Goal: Transaction & Acquisition: Purchase product/service

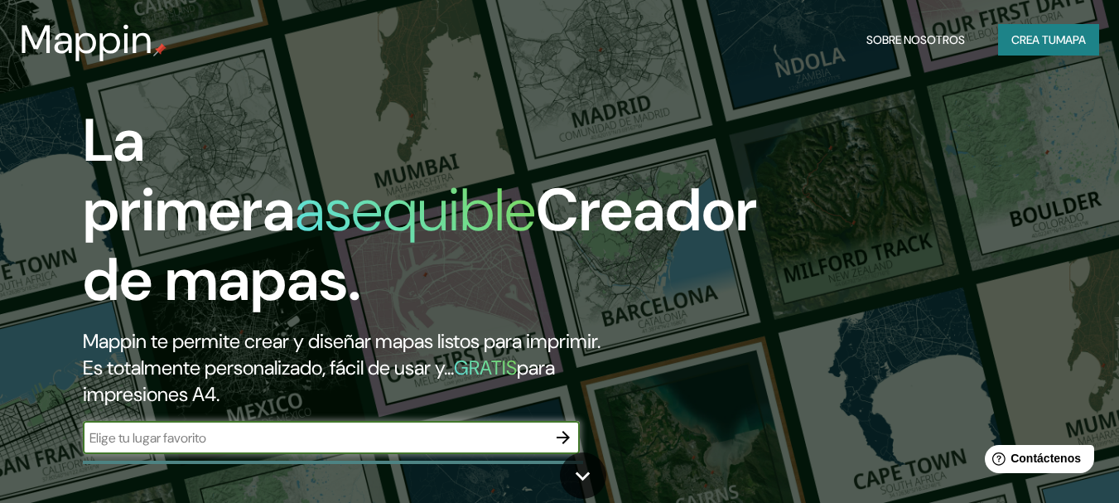
click at [1062, 47] on font "mapa" at bounding box center [1071, 39] width 30 height 15
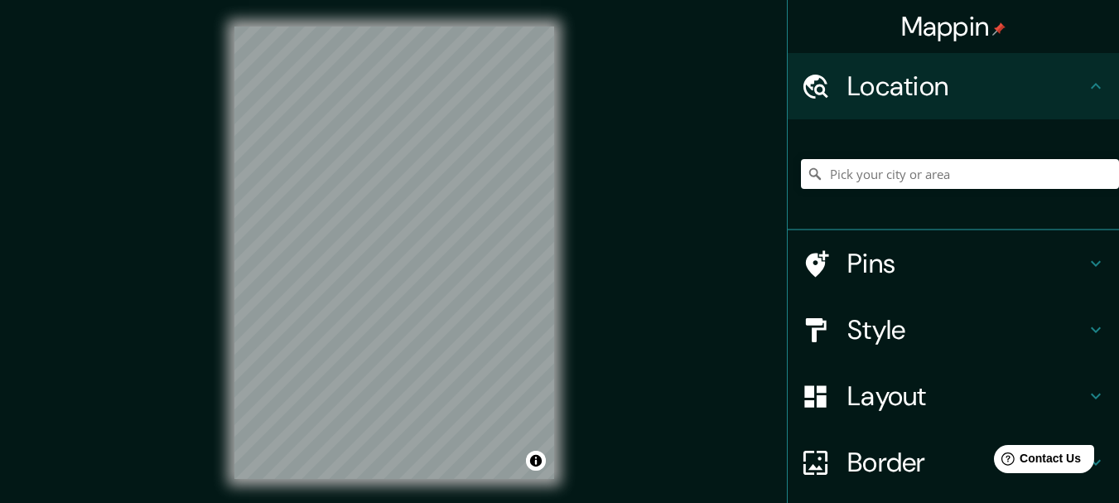
click at [686, 177] on div "Mappin Location Pins Style Layout Border Choose a border. Hint : you can make l…" at bounding box center [559, 266] width 1119 height 532
paste input "[PERSON_NAME], [PERSON_NAME][DATE], [GEOGRAPHIC_DATA], [GEOGRAPHIC_DATA]"
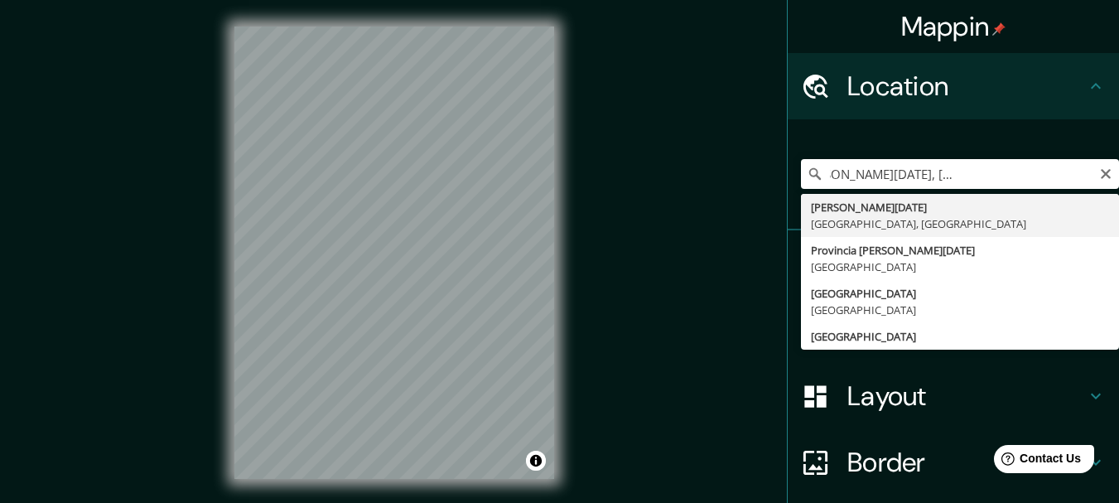
type input "[PERSON_NAME][DATE], [GEOGRAPHIC_DATA], [GEOGRAPHIC_DATA]"
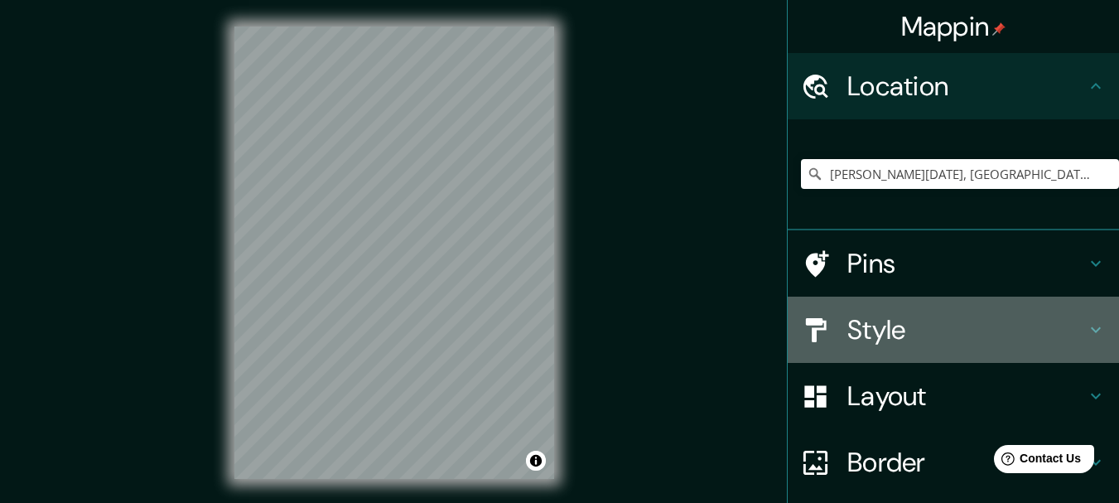
click at [928, 331] on h4 "Style" at bounding box center [966, 329] width 238 height 33
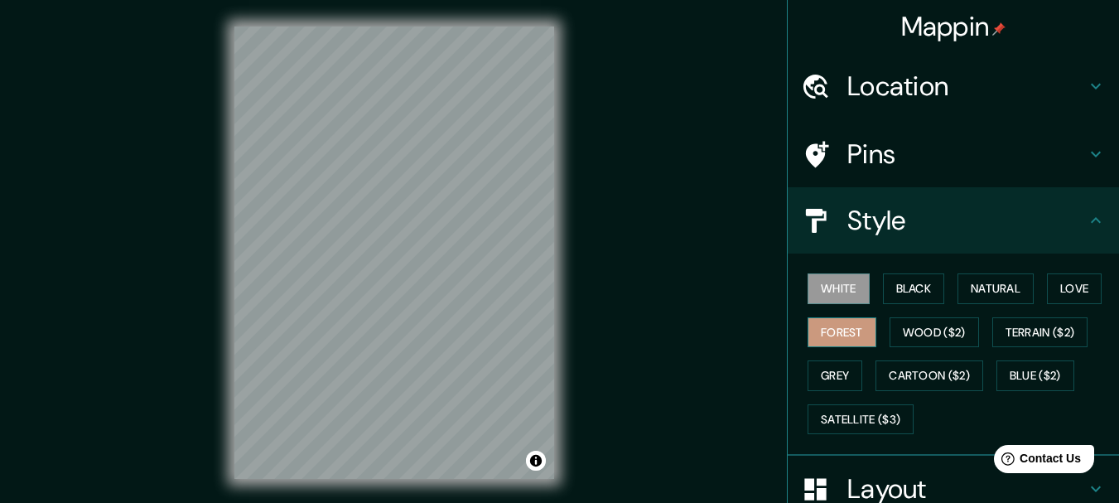
click at [825, 335] on button "Forest" at bounding box center [841, 332] width 69 height 31
click at [902, 295] on button "Black" at bounding box center [914, 288] width 62 height 31
click at [835, 332] on button "Forest" at bounding box center [841, 332] width 69 height 31
click at [335, 309] on div at bounding box center [336, 307] width 13 height 13
